Goal: Information Seeking & Learning: Learn about a topic

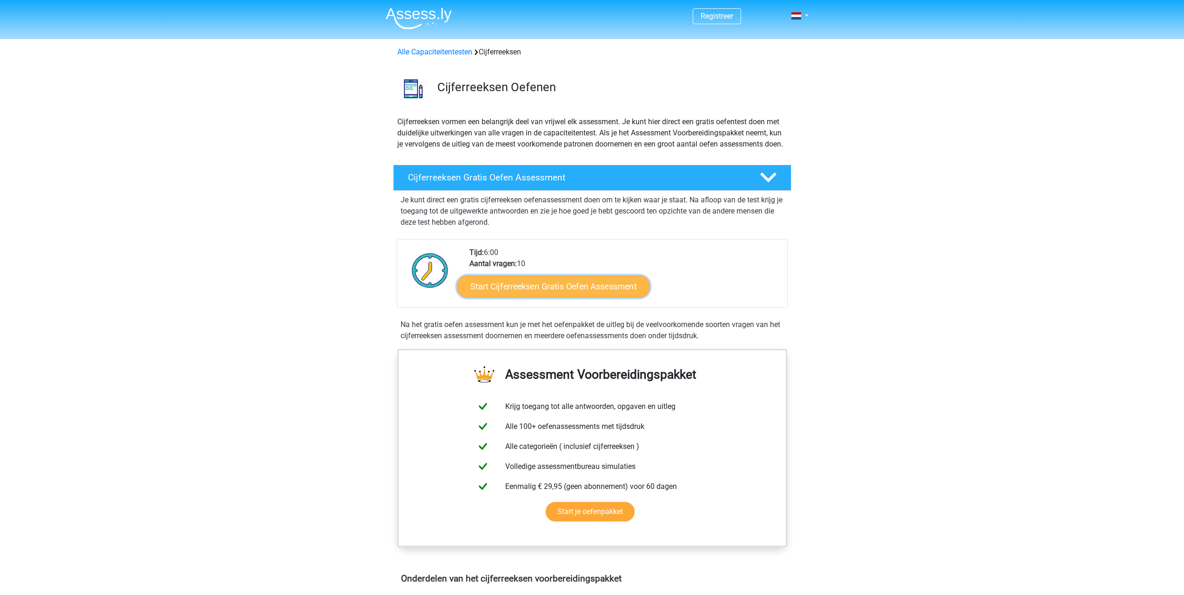
click at [590, 294] on link "Start Cijferreeksen Gratis Oefen Assessment" at bounding box center [553, 286] width 193 height 22
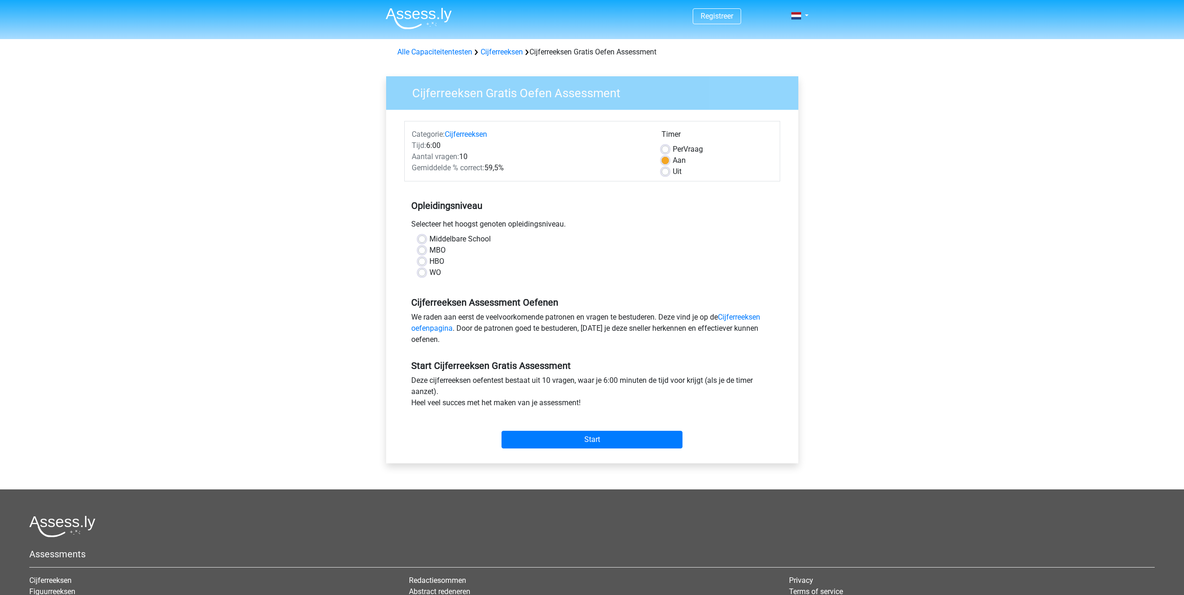
click at [432, 250] on label "MBO" at bounding box center [437, 250] width 16 height 11
click at [426, 250] on input "MBO" at bounding box center [421, 249] width 7 height 9
radio input "true"
click at [572, 438] on input "Start" at bounding box center [591, 440] width 181 height 18
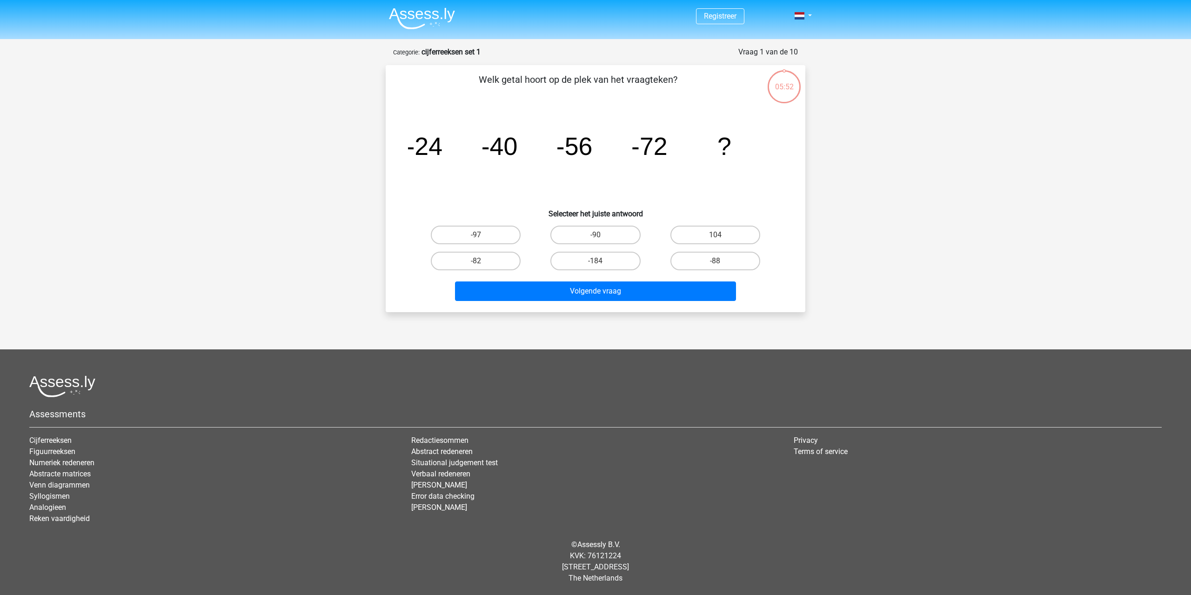
click at [532, 244] on div "-88" at bounding box center [475, 235] width 112 height 19
click at [719, 264] on input "-88" at bounding box center [718, 264] width 6 height 6
radio input "true"
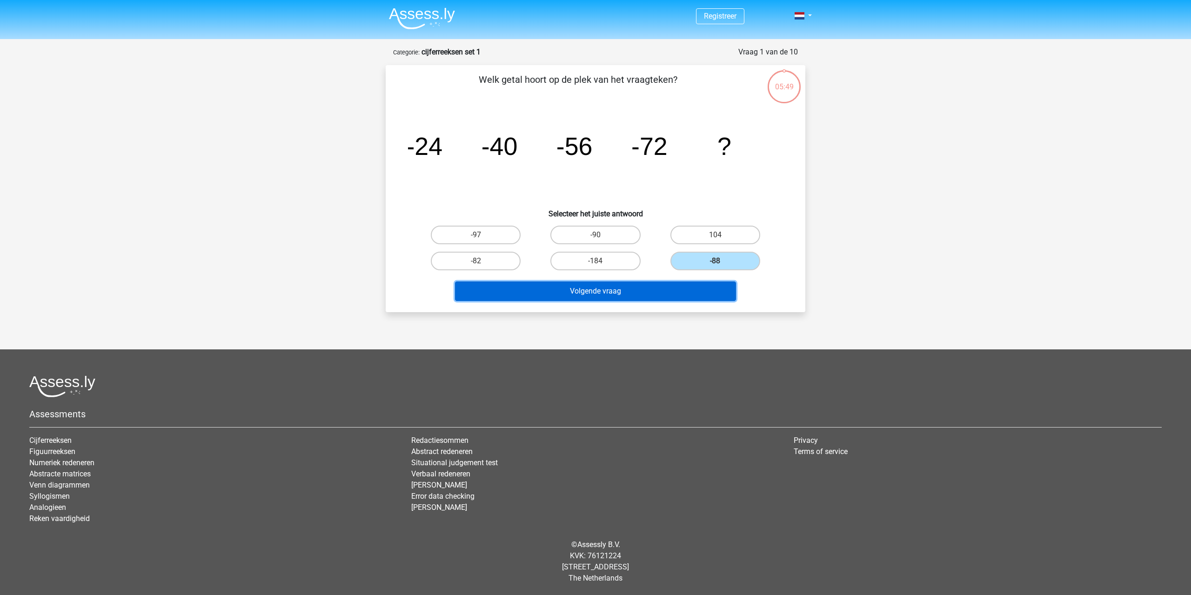
click at [695, 289] on button "Volgende vraag" at bounding box center [595, 291] width 281 height 20
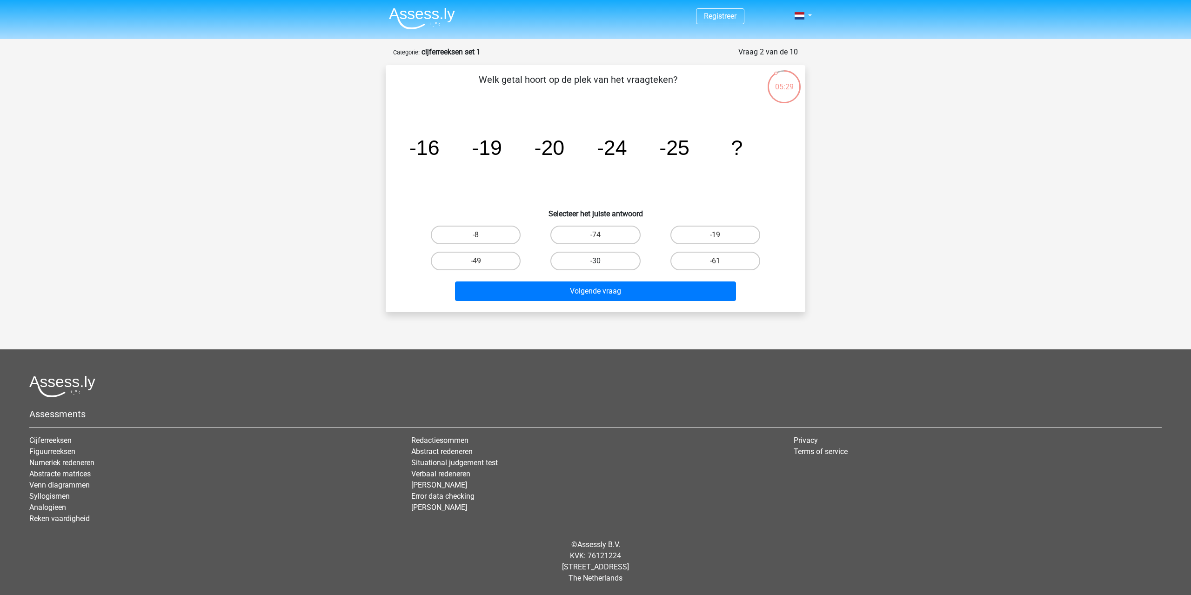
click at [583, 260] on label "-30" at bounding box center [595, 261] width 90 height 19
click at [595, 261] on input "-30" at bounding box center [598, 264] width 6 height 6
radio input "true"
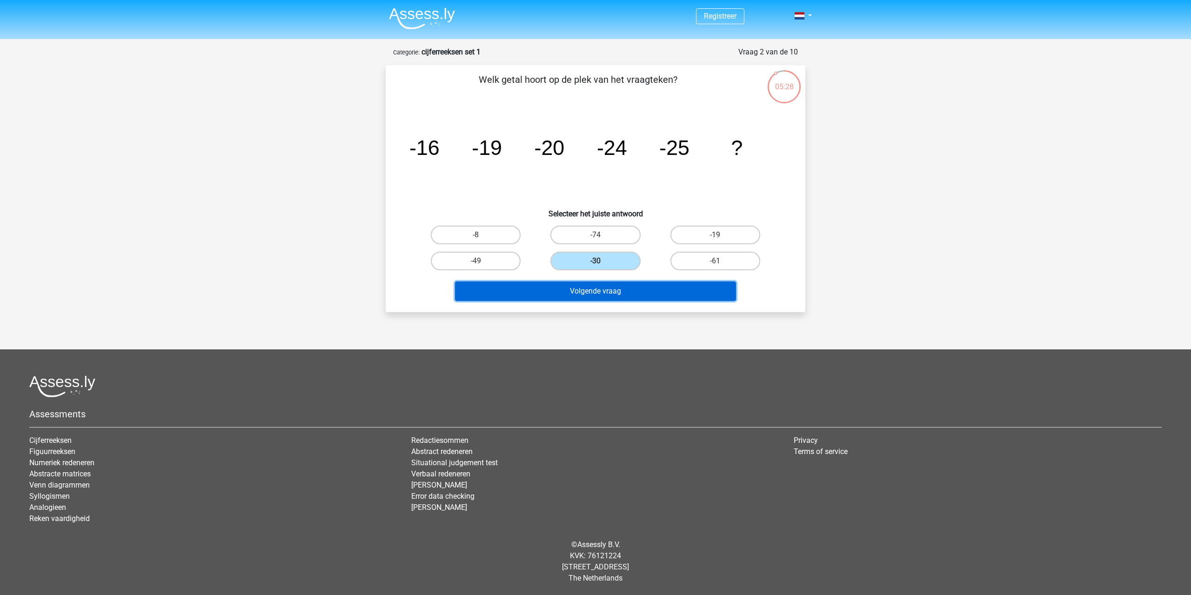
click at [575, 294] on button "Volgende vraag" at bounding box center [595, 291] width 281 height 20
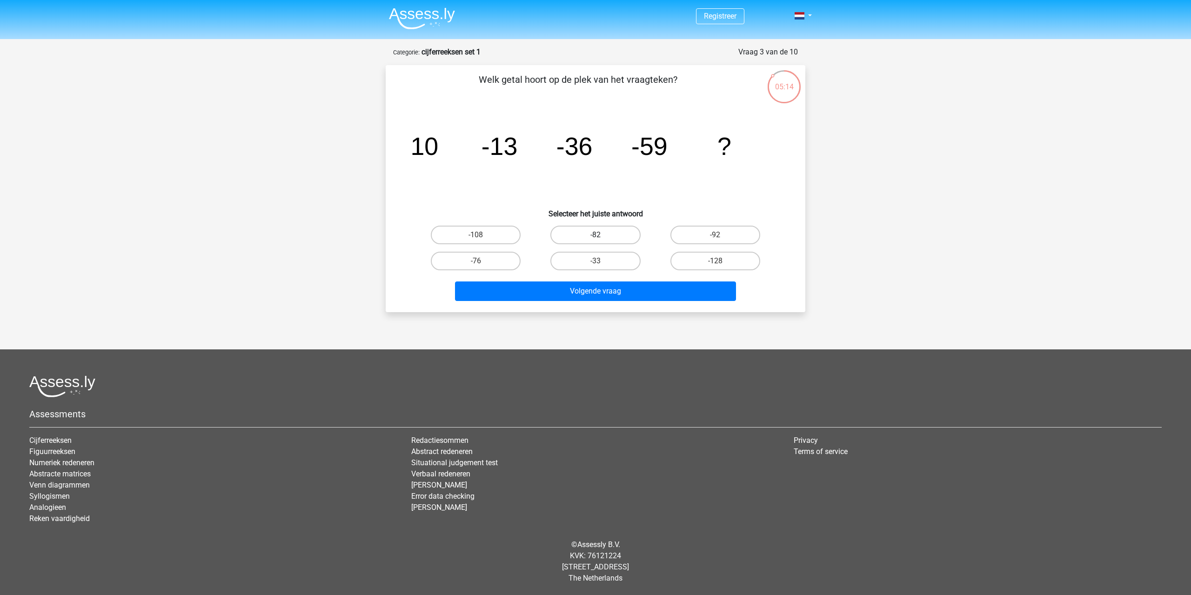
click at [614, 239] on label "-82" at bounding box center [595, 235] width 90 height 19
click at [601, 239] on input "-82" at bounding box center [598, 238] width 6 height 6
radio input "true"
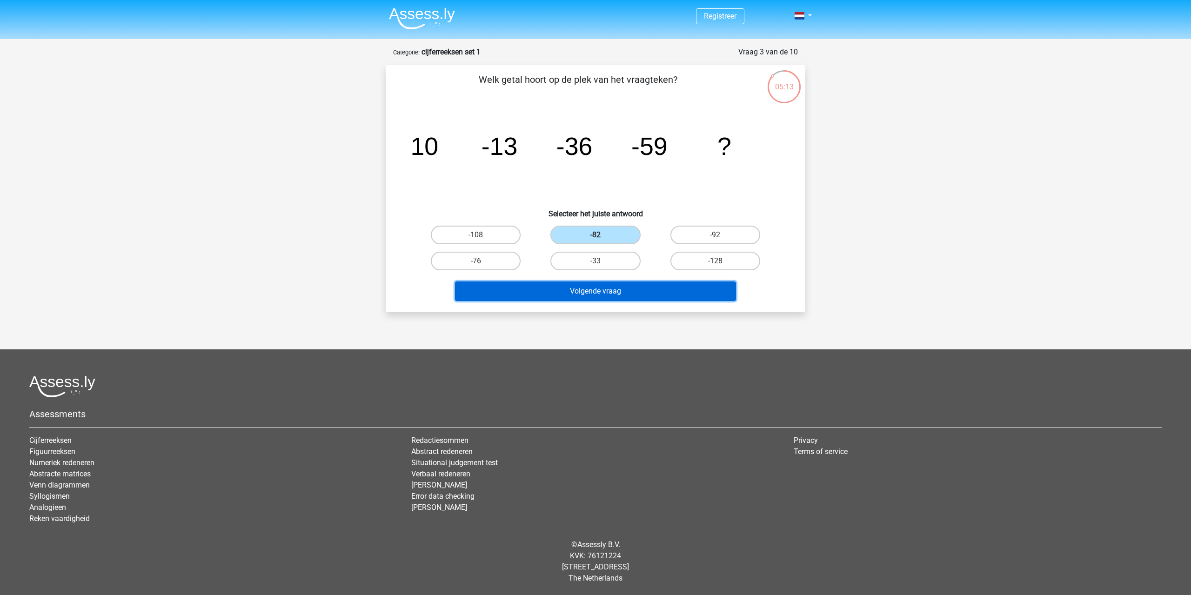
click at [614, 295] on button "Volgende vraag" at bounding box center [595, 291] width 281 height 20
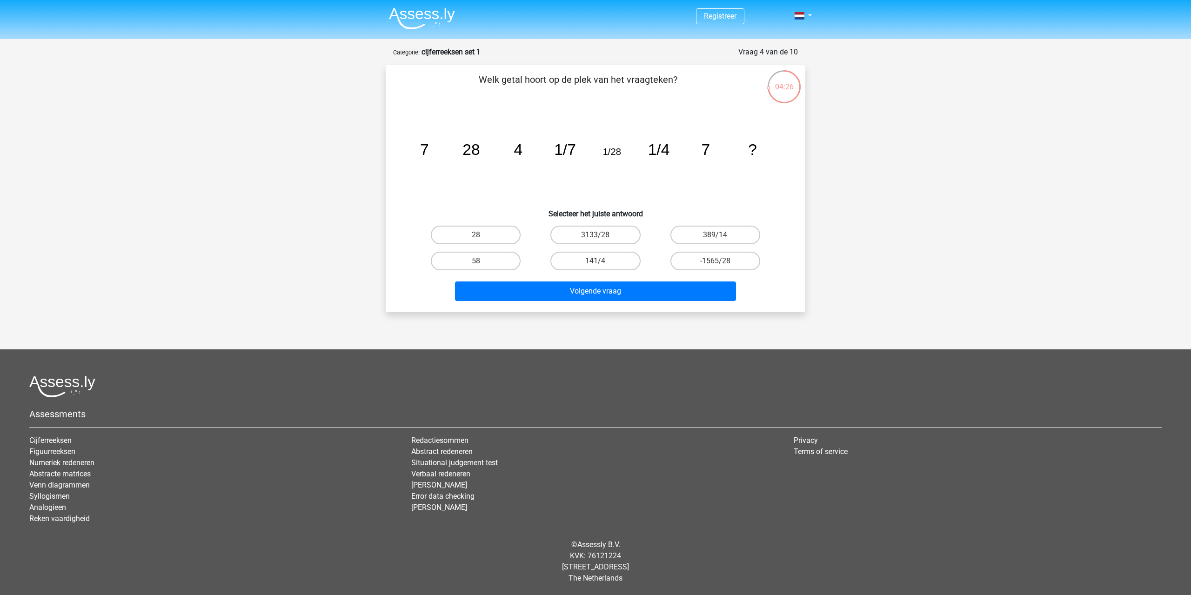
click at [527, 241] on div "28" at bounding box center [475, 235] width 112 height 19
click at [505, 229] on label "28" at bounding box center [476, 235] width 90 height 19
click at [482, 235] on input "28" at bounding box center [479, 238] width 6 height 6
radio input "true"
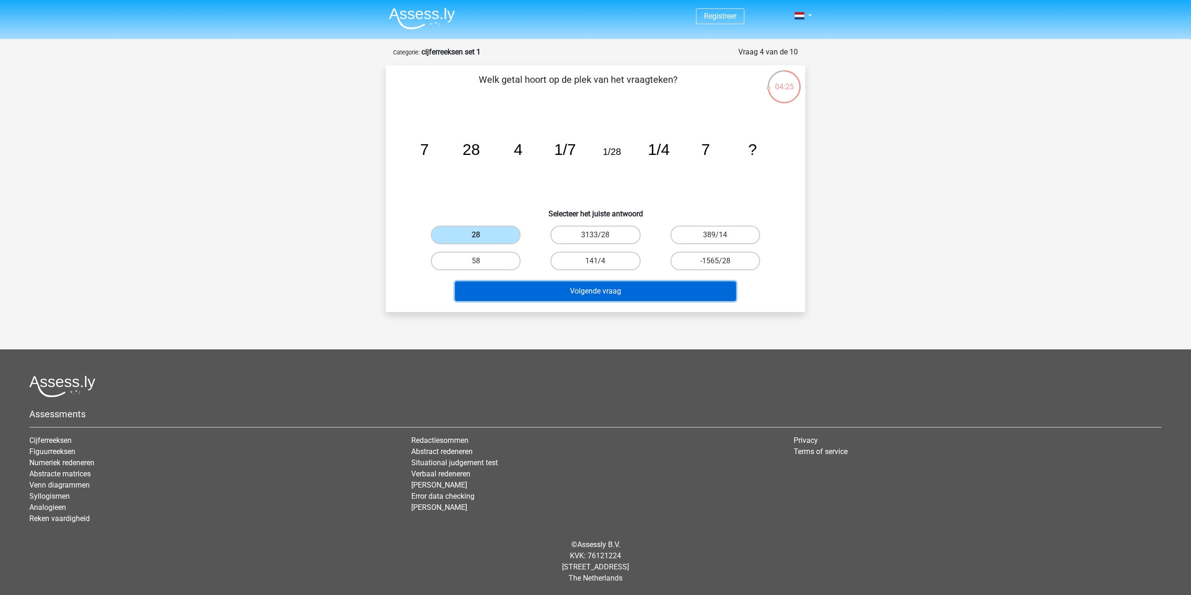
click at [551, 286] on button "Volgende vraag" at bounding box center [595, 291] width 281 height 20
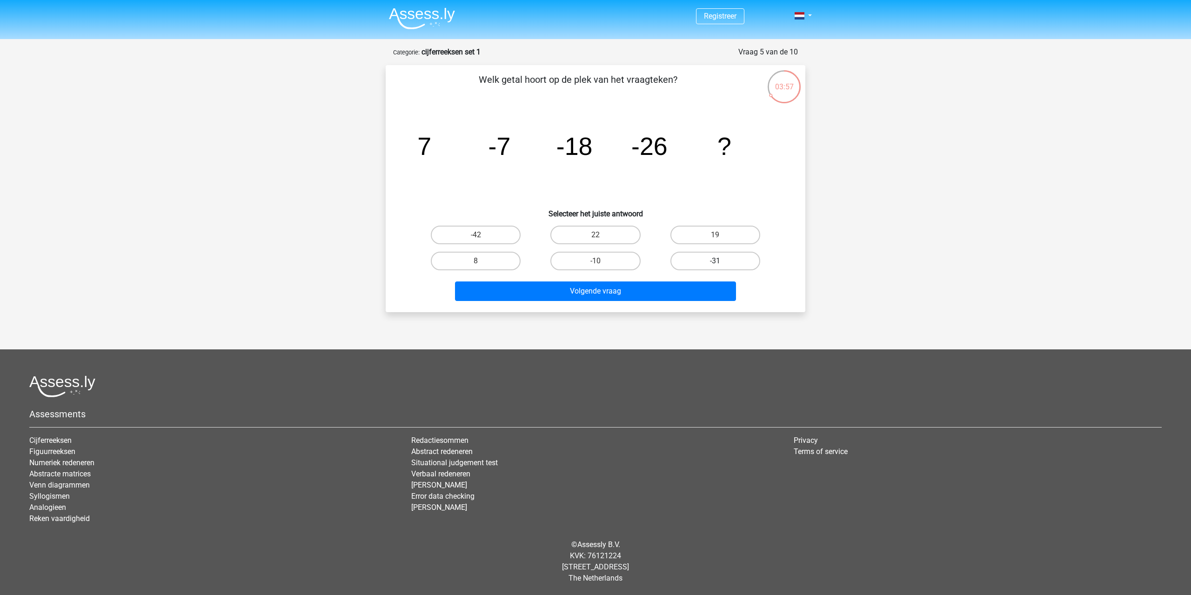
click at [709, 260] on label "-31" at bounding box center [715, 261] width 90 height 19
click at [715, 261] on input "-31" at bounding box center [718, 264] width 6 height 6
radio input "true"
click at [683, 302] on div "Volgende vraag" at bounding box center [595, 292] width 359 height 23
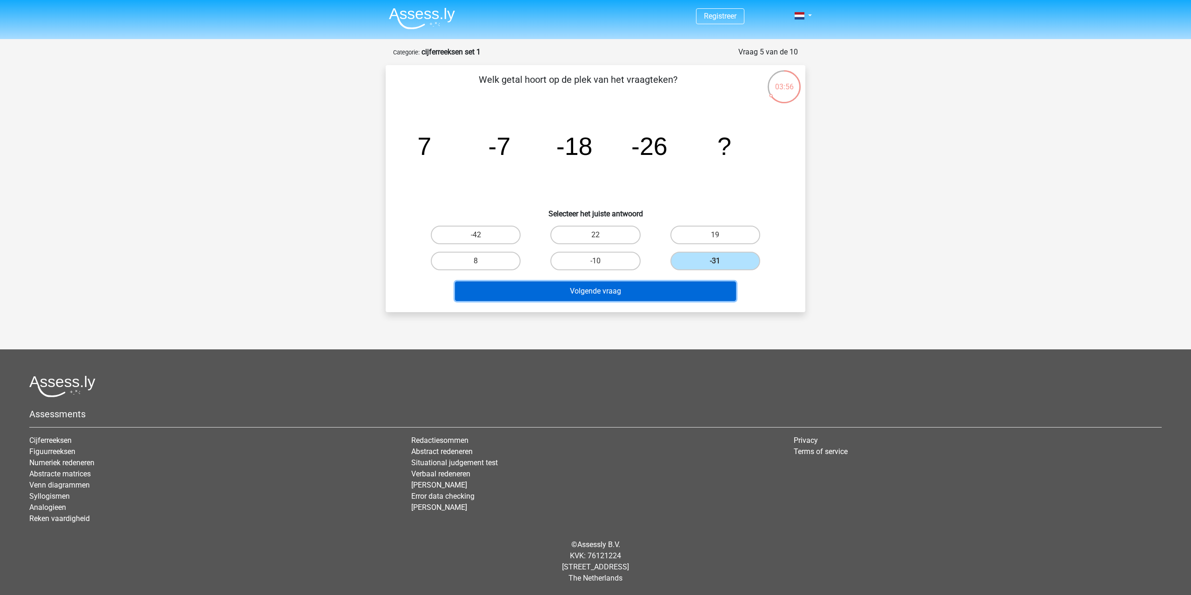
click at [684, 296] on button "Volgende vraag" at bounding box center [595, 291] width 281 height 20
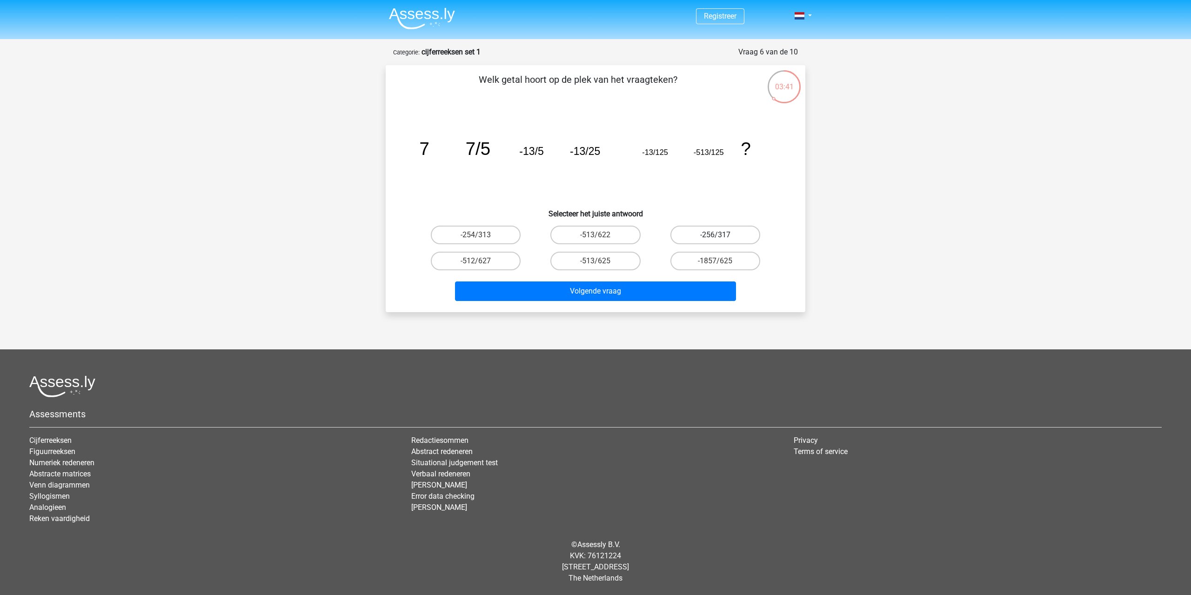
click at [745, 229] on label "-256/317" at bounding box center [715, 235] width 90 height 19
click at [721, 235] on input "-256/317" at bounding box center [718, 238] width 6 height 6
radio input "true"
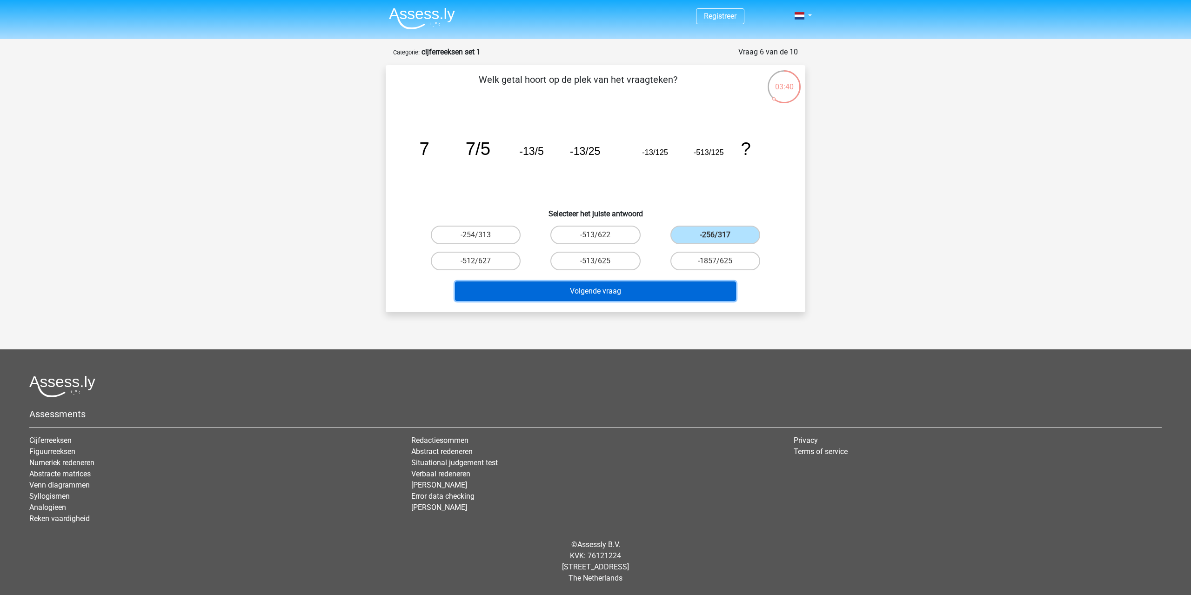
click at [704, 288] on button "Volgende vraag" at bounding box center [595, 291] width 281 height 20
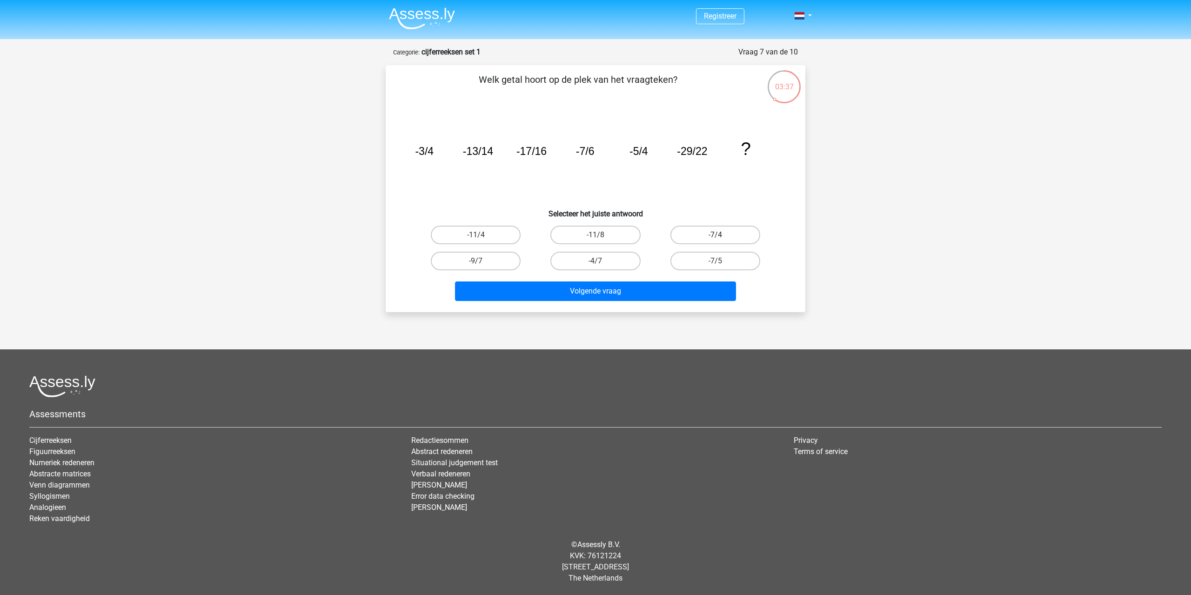
click at [718, 233] on label "-7/4" at bounding box center [715, 235] width 90 height 19
click at [718, 235] on input "-7/4" at bounding box center [718, 238] width 6 height 6
radio input "true"
click at [689, 276] on div "Volgende vraag" at bounding box center [595, 289] width 390 height 31
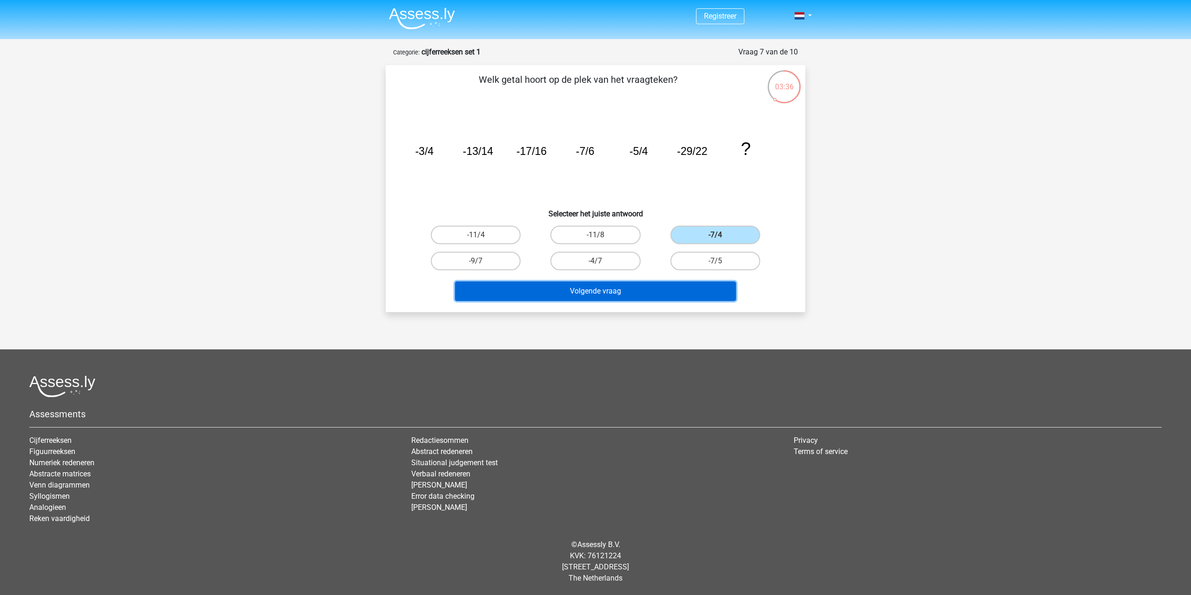
click at [689, 285] on button "Volgende vraag" at bounding box center [595, 291] width 281 height 20
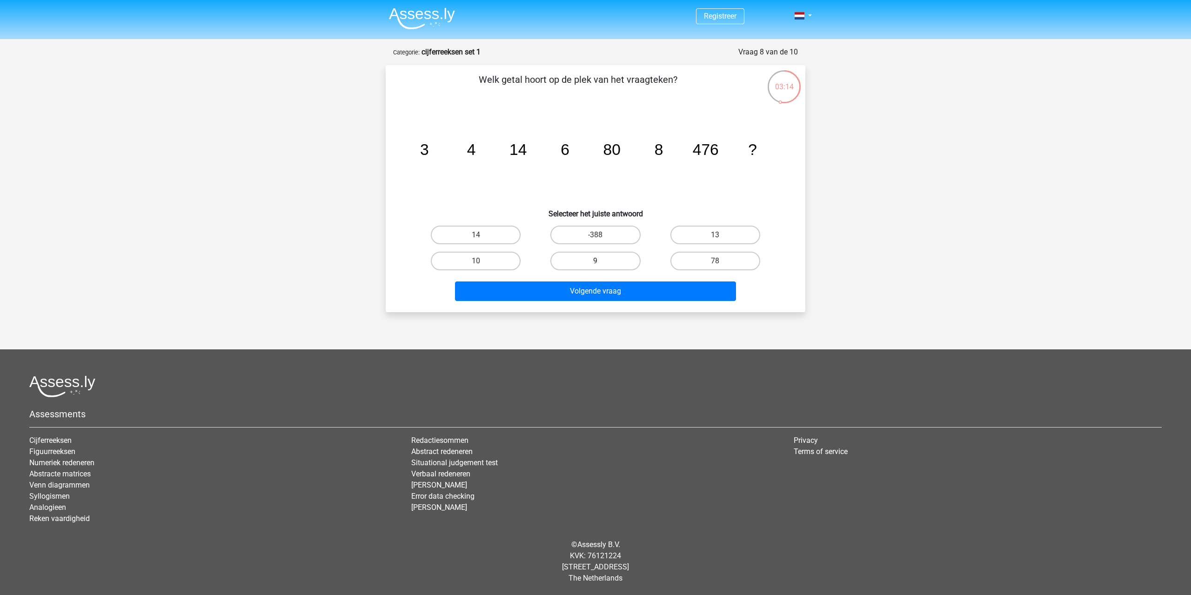
click at [624, 257] on label "9" at bounding box center [595, 261] width 90 height 19
click at [601, 261] on input "9" at bounding box center [598, 264] width 6 height 6
radio input "true"
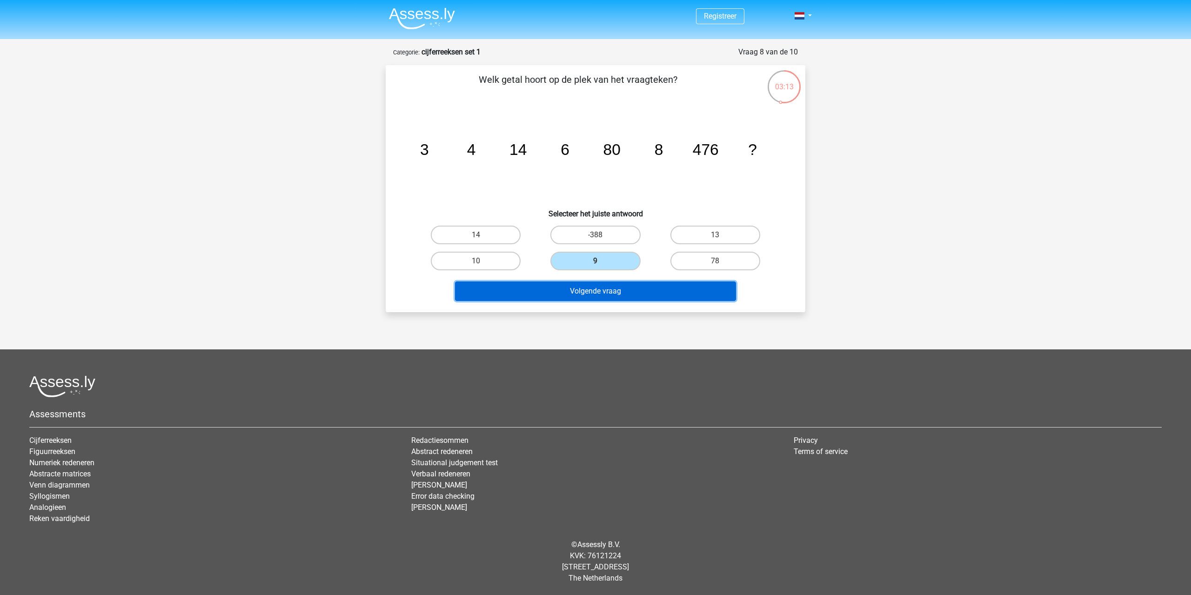
click at [623, 286] on button "Volgende vraag" at bounding box center [595, 291] width 281 height 20
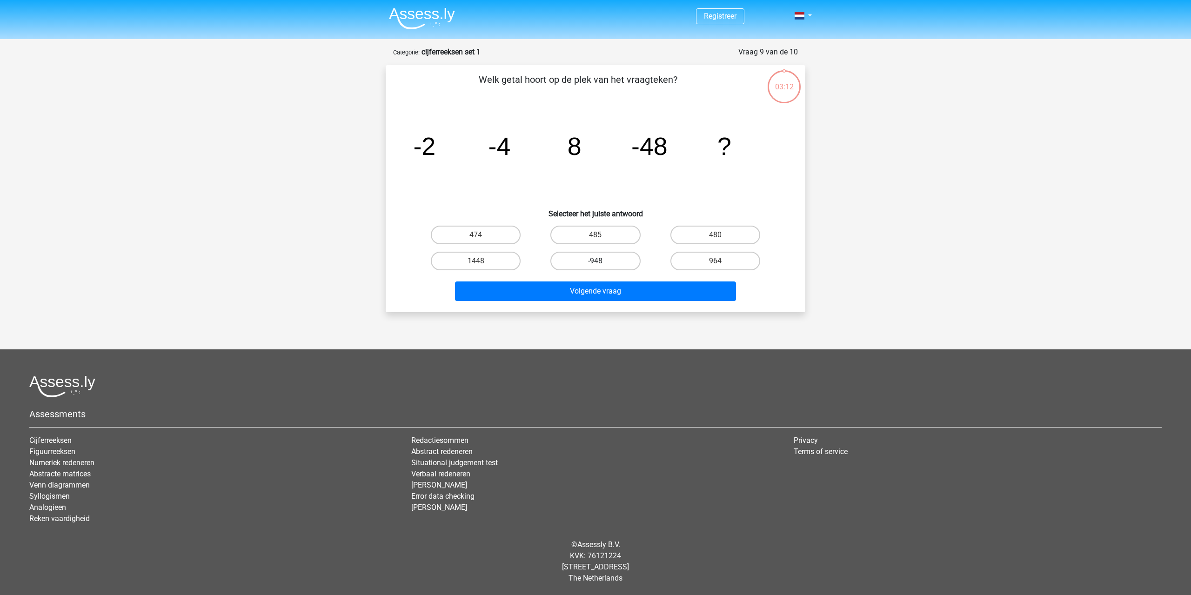
click at [619, 265] on label "-948" at bounding box center [595, 261] width 90 height 19
click at [601, 265] on input "-948" at bounding box center [598, 264] width 6 height 6
radio input "true"
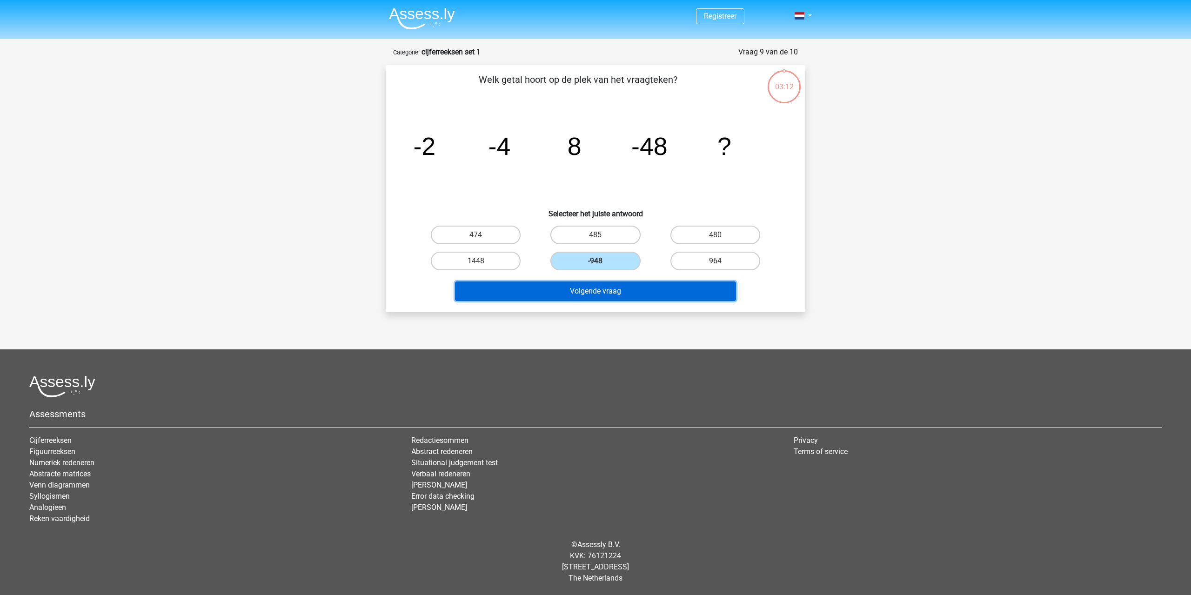
click at [618, 291] on button "Volgende vraag" at bounding box center [595, 291] width 281 height 20
click at [618, 287] on button "Resultaten" at bounding box center [595, 291] width 281 height 20
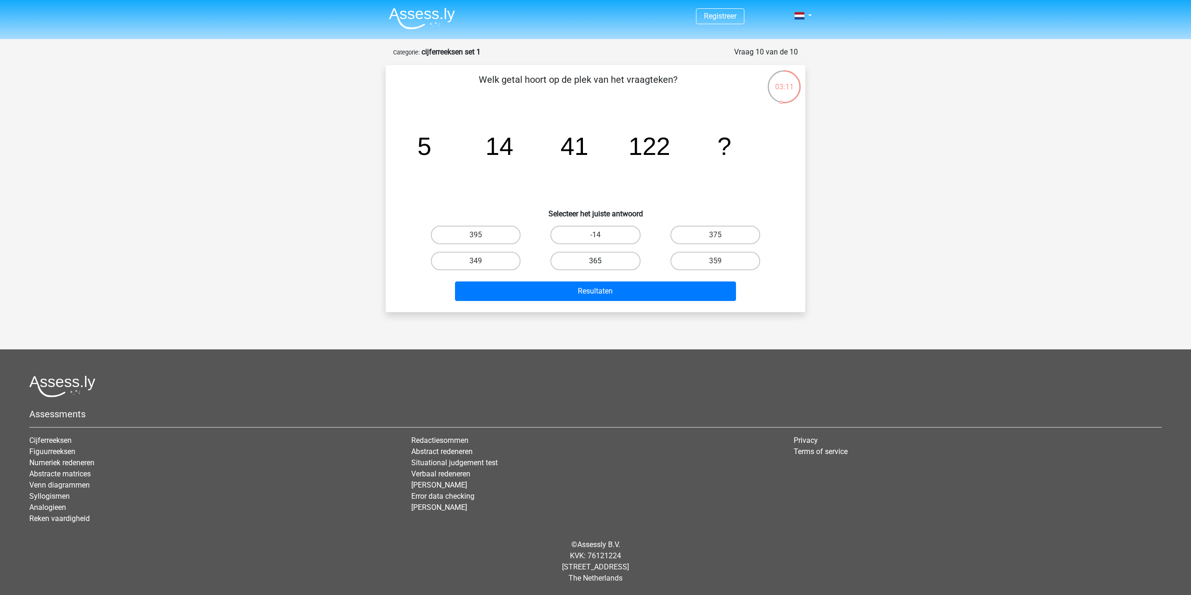
click at [612, 264] on label "365" at bounding box center [595, 261] width 90 height 19
click at [601, 264] on input "365" at bounding box center [598, 264] width 6 height 6
radio input "true"
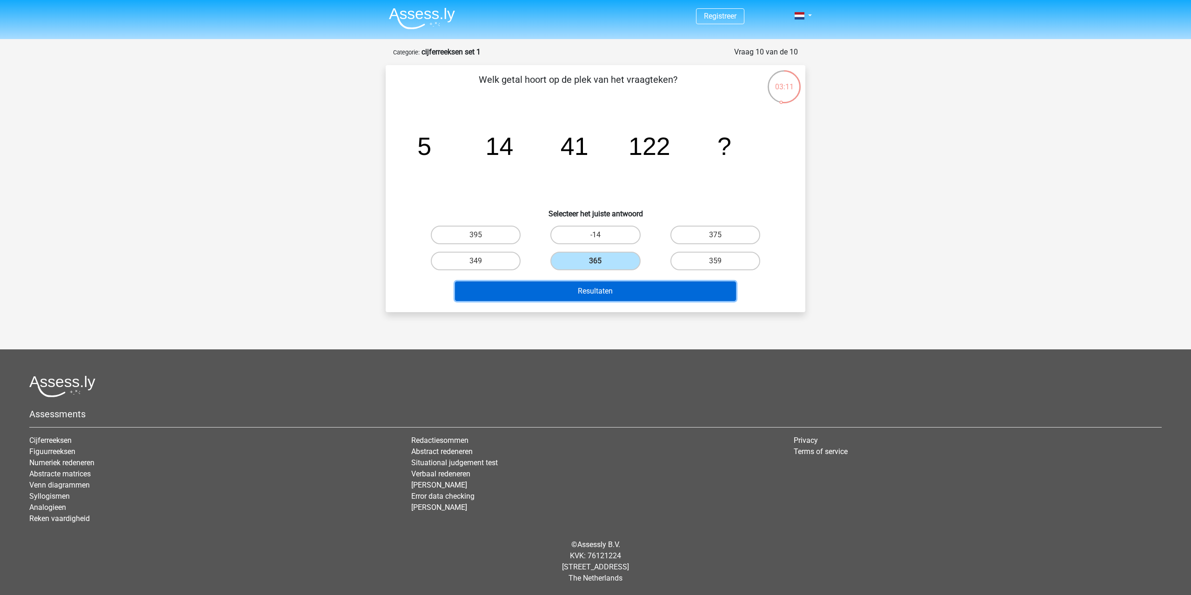
click at [611, 290] on button "Resultaten" at bounding box center [595, 291] width 281 height 20
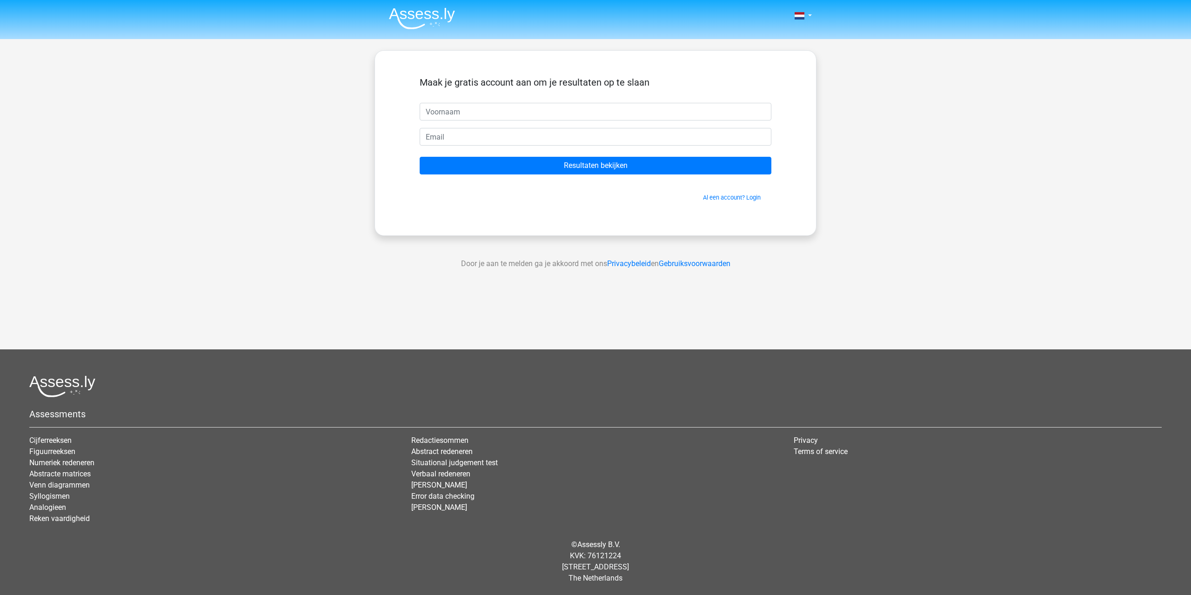
drag, startPoint x: 607, startPoint y: 220, endPoint x: 606, endPoint y: 225, distance: 5.4
